Goal: Navigation & Orientation: Find specific page/section

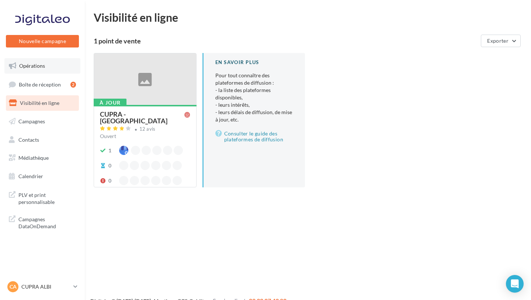
click at [54, 67] on link "Opérations" at bounding box center [42, 65] width 76 height 15
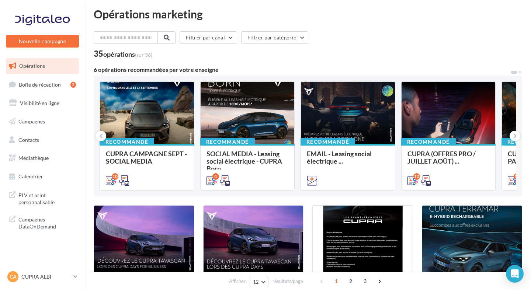
scroll to position [3, 0]
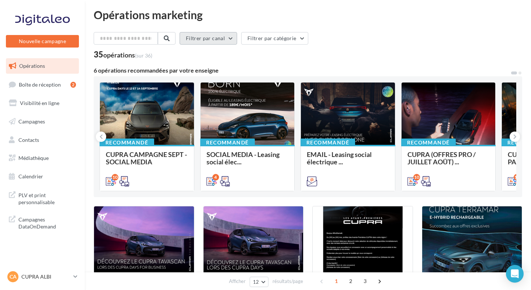
click at [233, 41] on button "Filtrer par canal" at bounding box center [207, 38] width 57 height 13
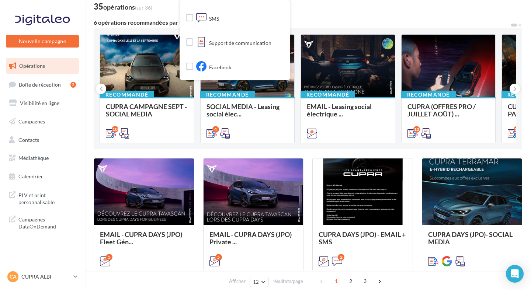
scroll to position [51, 0]
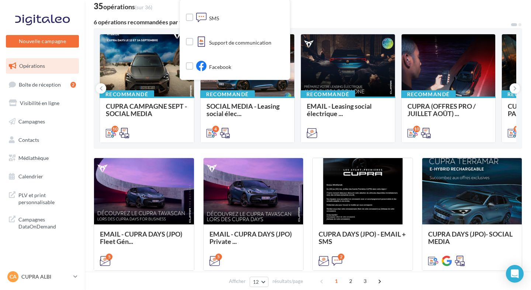
click at [331, 17] on div "Filtrer par canal Tous les canaux Cross-posting Document Email Google Post SMS …" at bounding box center [308, 261] width 428 height 555
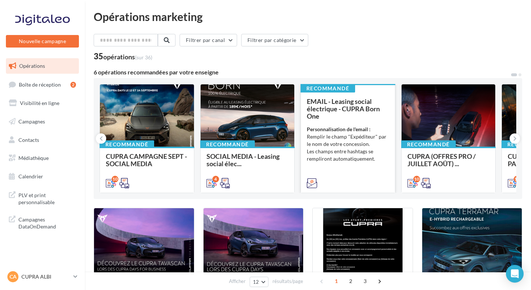
scroll to position [0, 0]
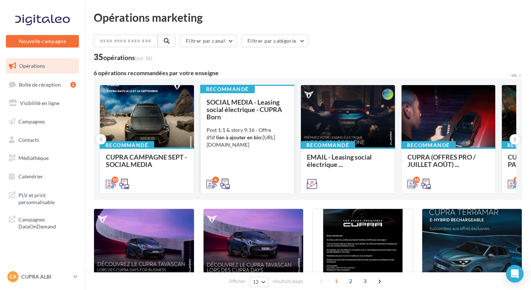
click at [249, 161] on div "SOCIAL MEDIA - Leasing social électrique - CUPRA Born Post 1:1 & story 9:16 - O…" at bounding box center [247, 142] width 82 height 88
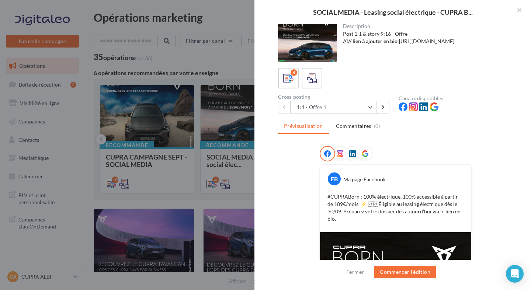
scroll to position [3, 0]
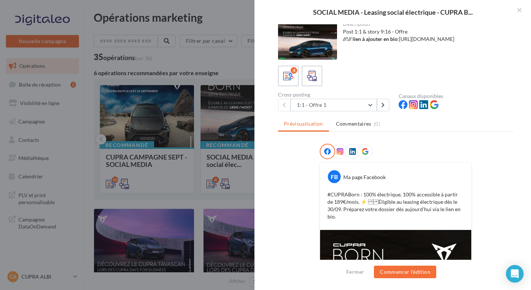
click at [338, 151] on icon at bounding box center [339, 151] width 7 height 7
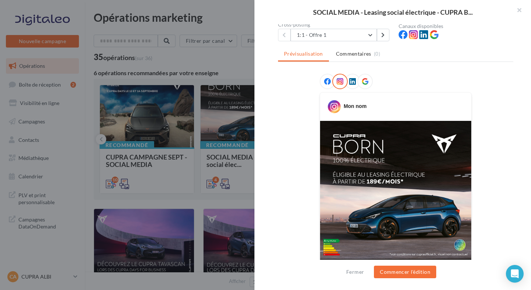
scroll to position [181, 0]
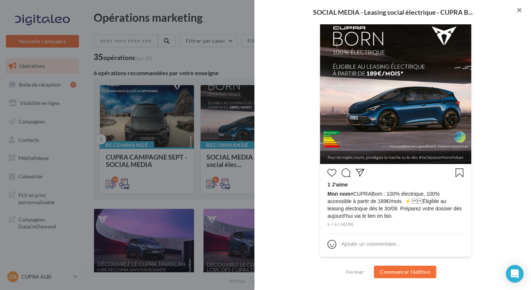
click at [520, 13] on button "button" at bounding box center [515, 11] width 29 height 22
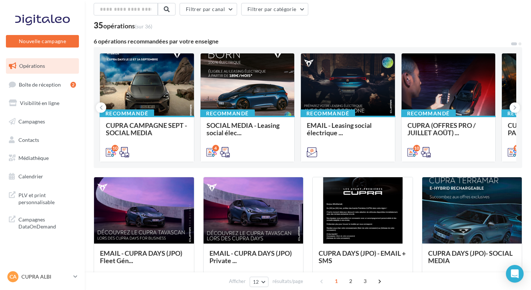
scroll to position [0, 0]
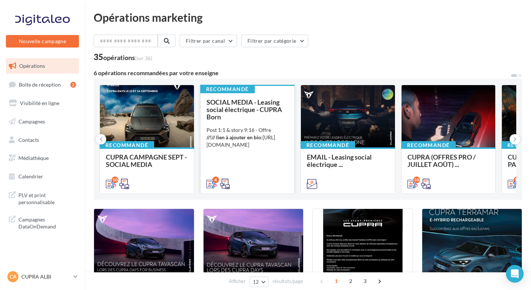
click at [244, 108] on span "SOCIAL MEDIA - Leasing social électrique - CUPRA Born" at bounding box center [244, 109] width 76 height 23
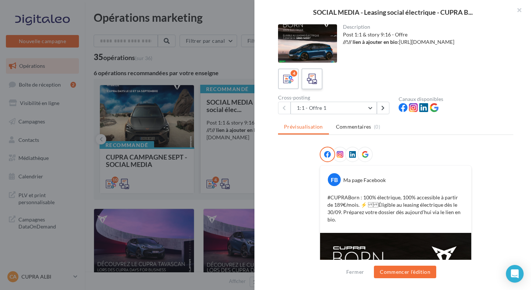
click at [315, 81] on icon at bounding box center [312, 79] width 11 height 11
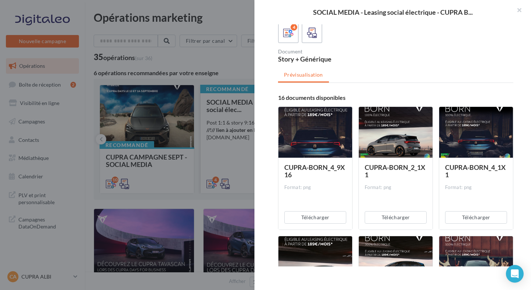
scroll to position [50, 0]
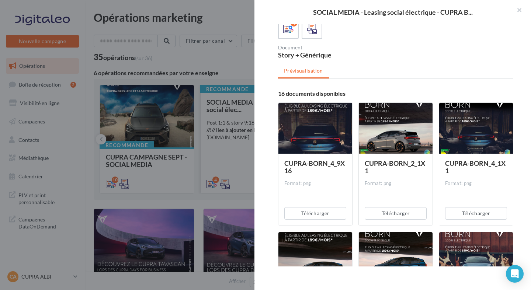
click at [314, 151] on div at bounding box center [315, 129] width 74 height 52
click at [413, 130] on div at bounding box center [396, 129] width 74 height 52
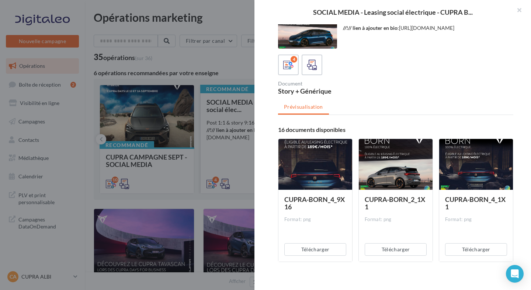
scroll to position [10, 0]
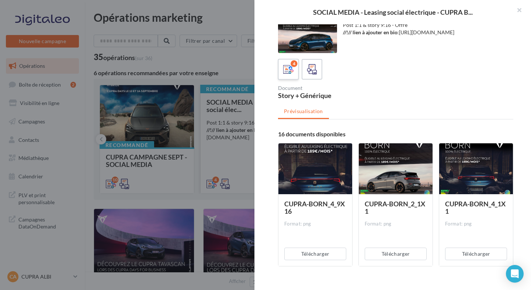
click at [286, 70] on icon at bounding box center [288, 69] width 11 height 11
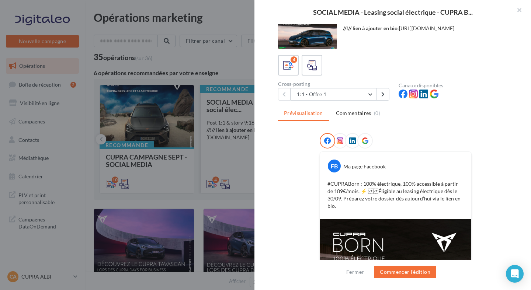
scroll to position [6, 0]
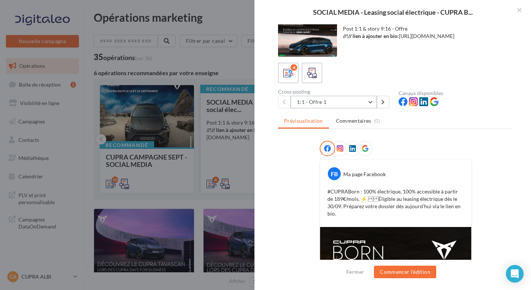
click at [371, 104] on button "1:1 - Offre 1" at bounding box center [333, 102] width 86 height 13
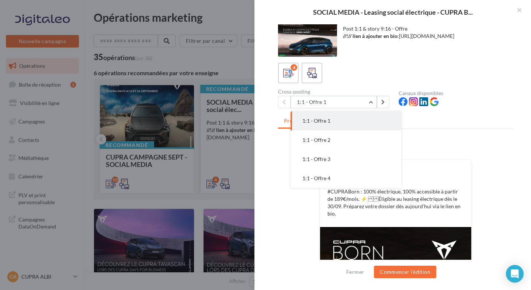
click at [495, 173] on div "FB Ma page Facebook #CUPRABorn : 100% électrique, 100% accessible à partir de 1…" at bounding box center [395, 264] width 235 height 247
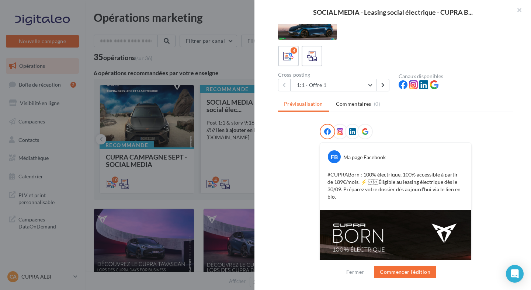
scroll to position [0, 0]
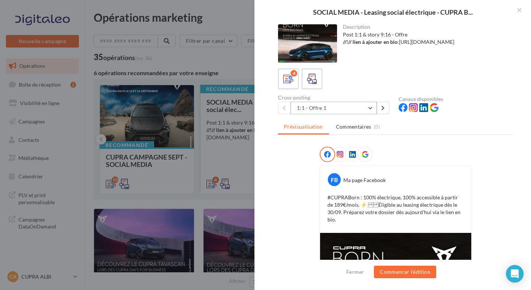
click at [369, 109] on button "1:1 - Offre 1" at bounding box center [333, 108] width 86 height 13
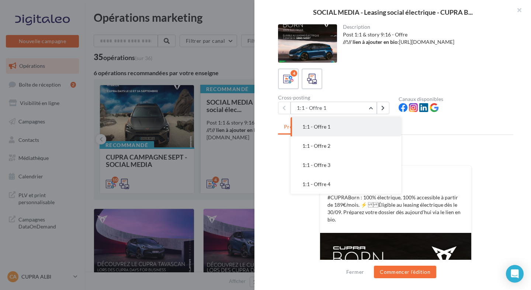
click at [505, 160] on div at bounding box center [395, 156] width 235 height 18
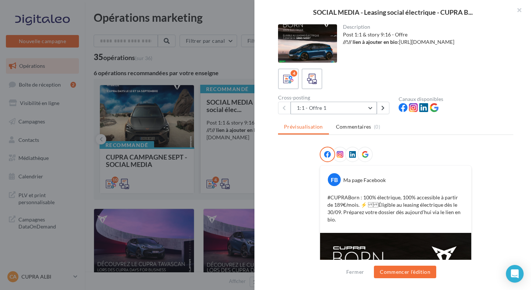
click at [366, 109] on button "1:1 - Offre 1" at bounding box center [333, 108] width 86 height 13
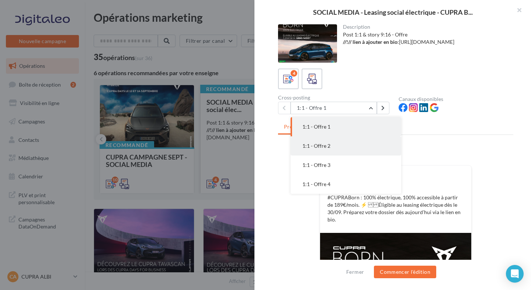
click at [330, 150] on button "1:1 - Offre 2" at bounding box center [345, 145] width 111 height 19
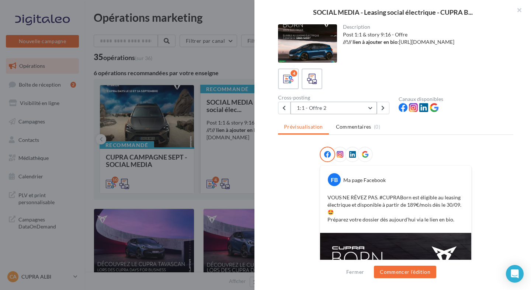
click at [372, 109] on button "1:1 - Offre 2" at bounding box center [333, 108] width 86 height 13
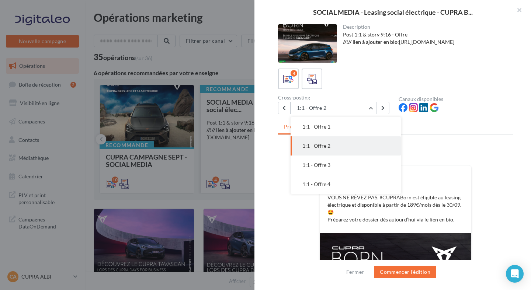
click at [287, 204] on div "FB Ma page Facebook VOUS NE RÊVEZ PAS. #CUPRABorn est éligible au leasing élect…" at bounding box center [395, 270] width 235 height 247
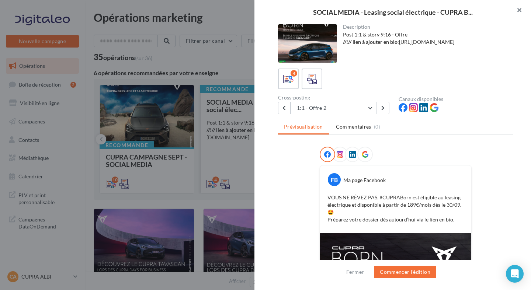
click at [519, 11] on button "button" at bounding box center [515, 11] width 29 height 22
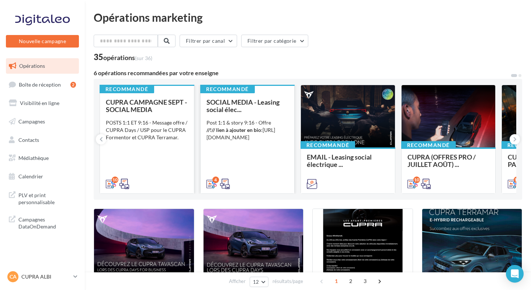
click at [157, 155] on div "CUPRA CAMPAGNE SEPT - SOCIAL MEDIA POSTS 1:1 ET 9:16 - Message offre / CUPRA Da…" at bounding box center [147, 142] width 82 height 88
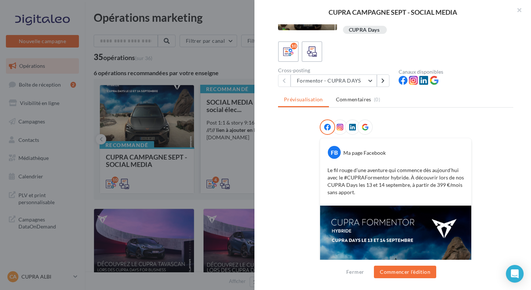
scroll to position [34, 0]
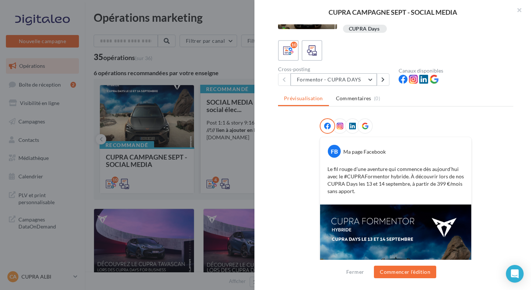
click at [371, 82] on button "Formentor - CUPRA DAYS" at bounding box center [333, 79] width 86 height 13
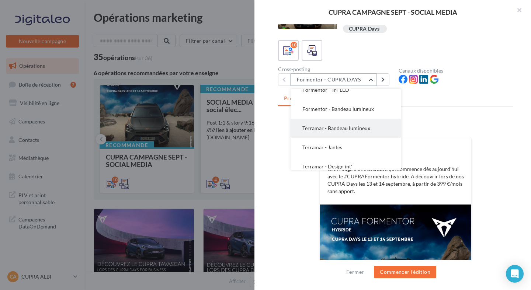
scroll to position [105, 0]
click at [359, 126] on span "Terramar - Bandeau lumineux" at bounding box center [336, 128] width 68 height 6
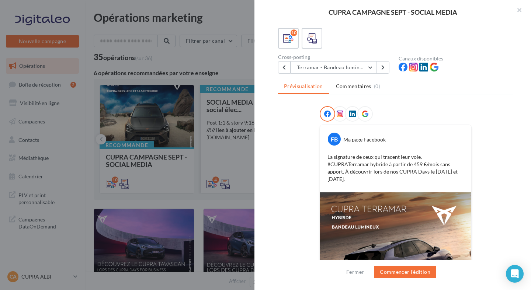
scroll to position [43, 0]
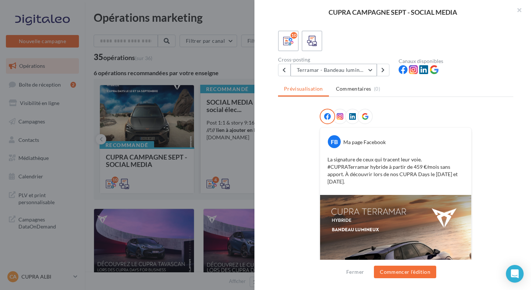
click at [345, 70] on button "Terramar - Bandeau lumineux" at bounding box center [333, 70] width 86 height 13
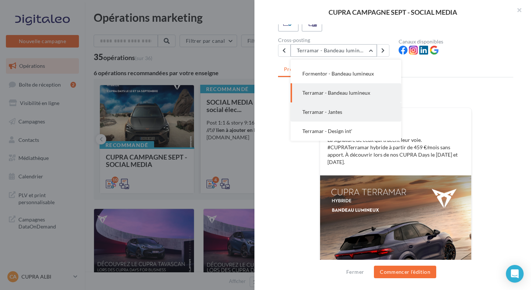
scroll to position [80, 0]
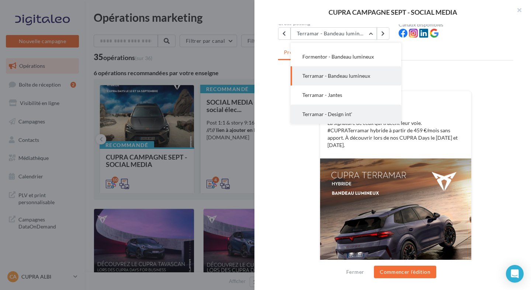
click at [345, 115] on span "Terramar - Design int'" at bounding box center [327, 114] width 50 height 6
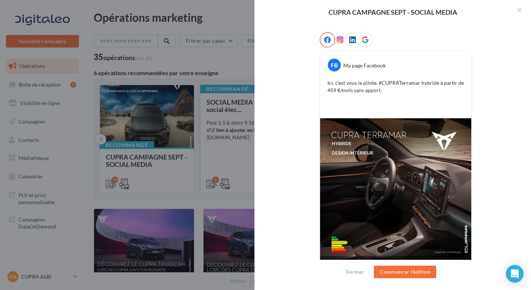
scroll to position [120, 0]
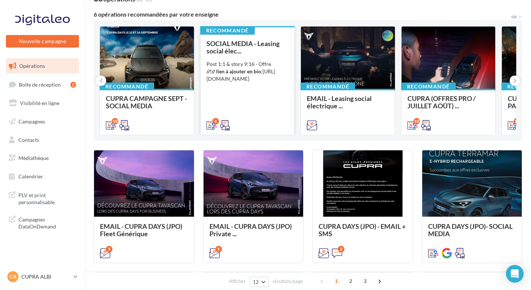
scroll to position [59, 0]
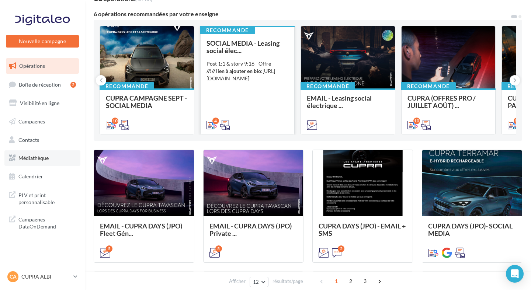
click at [37, 158] on span "Médiathèque" at bounding box center [33, 158] width 30 height 6
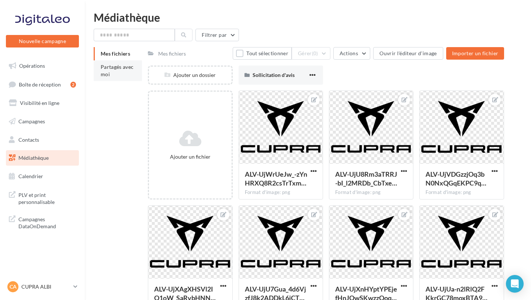
click at [118, 71] on li "Partagés avec moi" at bounding box center [118, 70] width 48 height 21
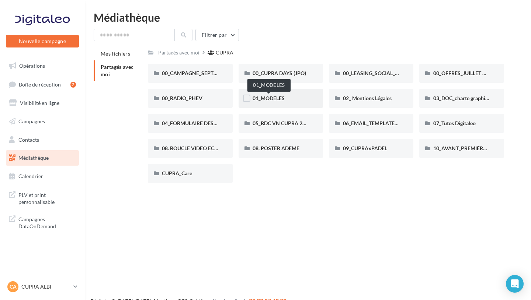
click at [274, 100] on span "01_MODELES" at bounding box center [268, 98] width 32 height 6
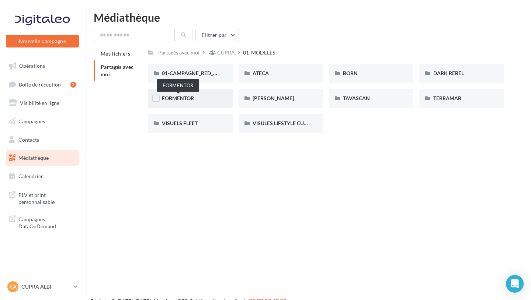
click at [193, 98] on span "FORMENTOR" at bounding box center [178, 98] width 32 height 6
click at [469, 74] on div "DARK REBEL" at bounding box center [461, 73] width 56 height 7
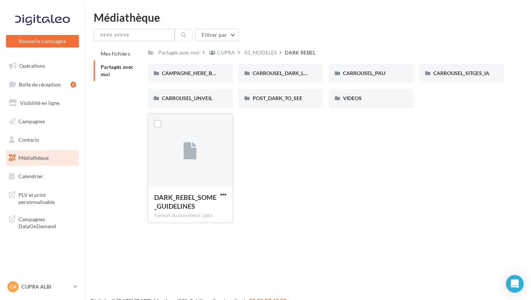
click at [186, 158] on icon at bounding box center [190, 151] width 13 height 17
click at [179, 203] on div "DARK_REBEL_SOME_GUIDELINES" at bounding box center [185, 202] width 63 height 18
click at [289, 76] on span "CARROUSEL_DARK_LIGHT" at bounding box center [283, 73] width 63 height 6
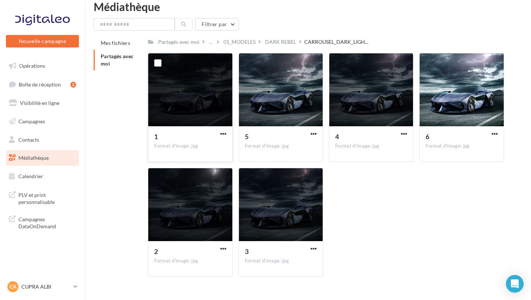
scroll to position [4, 0]
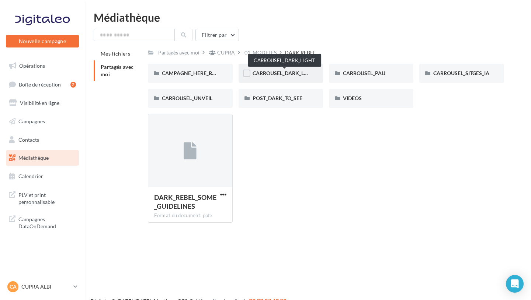
click at [286, 76] on span "CARROUSEL_DARK_LIGHT" at bounding box center [283, 73] width 63 height 6
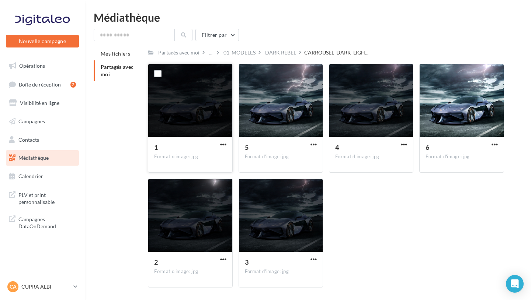
scroll to position [25, 0]
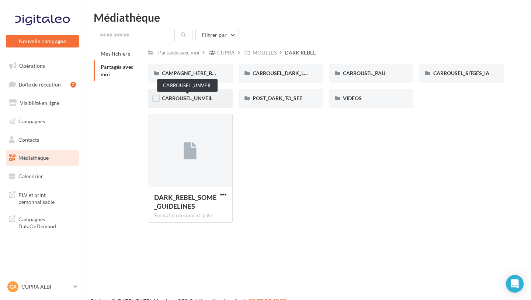
click at [205, 101] on span "CARROUSEL_UNVEIL" at bounding box center [187, 98] width 50 height 6
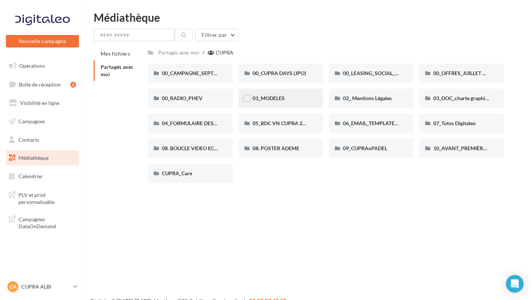
click at [271, 102] on div "01_MODELES" at bounding box center [280, 98] width 56 height 7
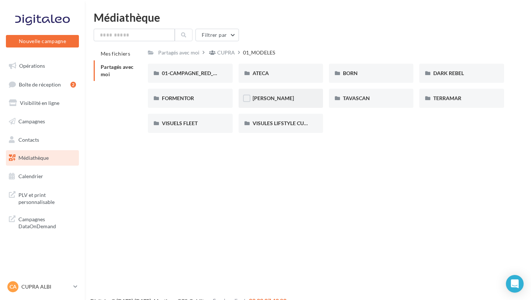
click at [268, 100] on div "LEON" at bounding box center [280, 98] width 56 height 7
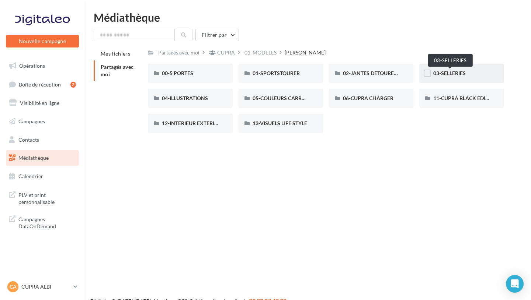
click at [453, 74] on span "03-SELLERIES" at bounding box center [449, 73] width 32 height 6
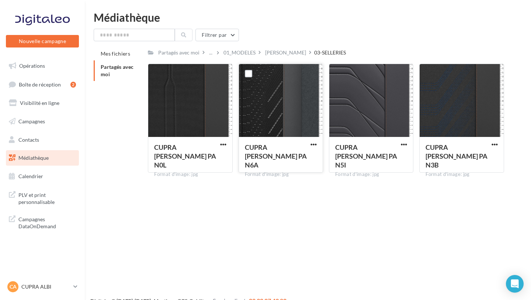
click at [292, 115] on div at bounding box center [281, 101] width 84 height 74
click at [240, 53] on div "01_MODELES" at bounding box center [239, 52] width 32 height 7
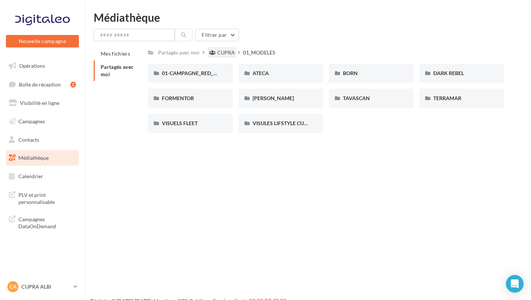
click at [220, 55] on div "CUPRA" at bounding box center [226, 52] width 18 height 7
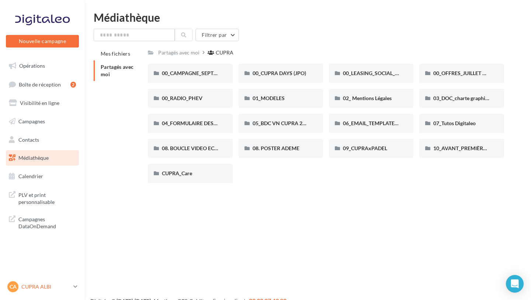
click at [51, 291] on p "CUPRA ALBI" at bounding box center [45, 286] width 49 height 7
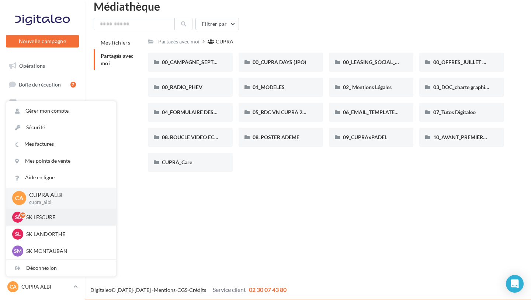
scroll to position [12, 0]
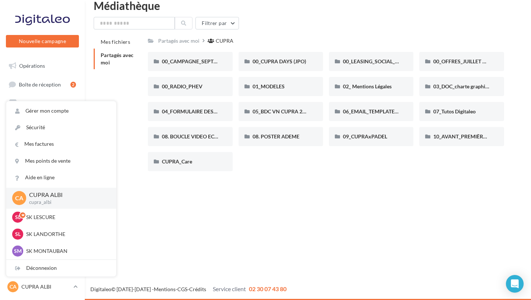
click at [150, 194] on div "Nouvelle campagne Nouvelle campagne Opérations Boîte de réception 2 Visibilité …" at bounding box center [265, 150] width 531 height 300
